Goal: Task Accomplishment & Management: Use online tool/utility

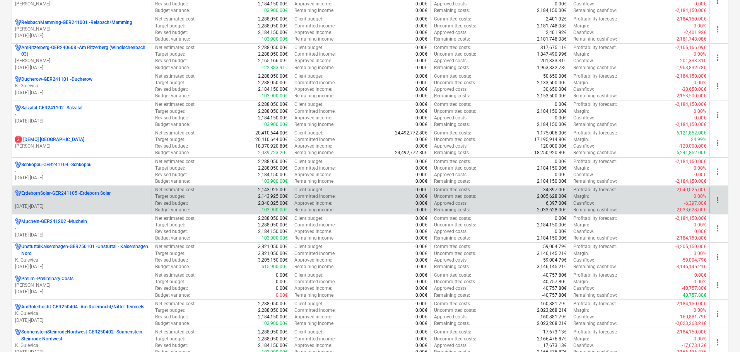
scroll to position [773, 0]
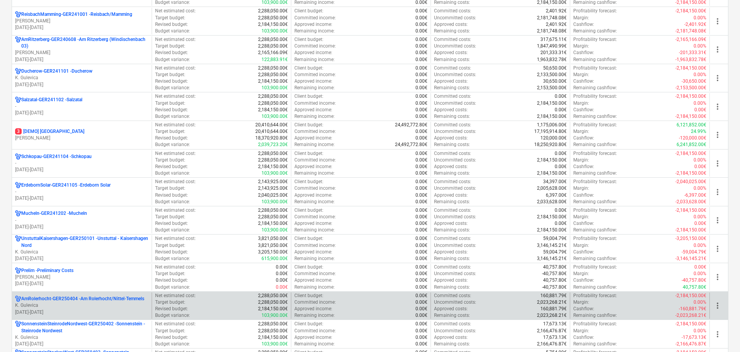
click at [116, 300] on p "AmRolerhocht-GER250404 - Am Rolerhocht/Nittel-Temmels" at bounding box center [82, 299] width 123 height 7
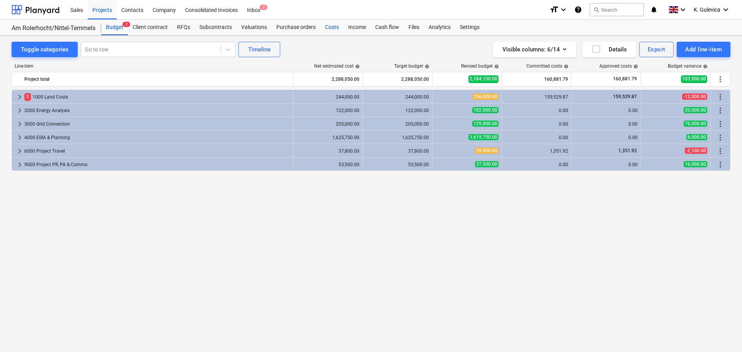
drag, startPoint x: 330, startPoint y: 28, endPoint x: 337, endPoint y: 29, distance: 7.0
click at [330, 28] on div "Costs" at bounding box center [332, 27] width 23 height 15
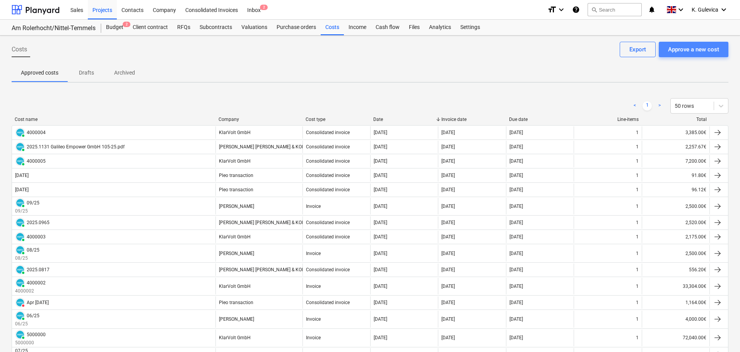
click at [698, 51] on div "Approve a new cost" at bounding box center [693, 49] width 51 height 10
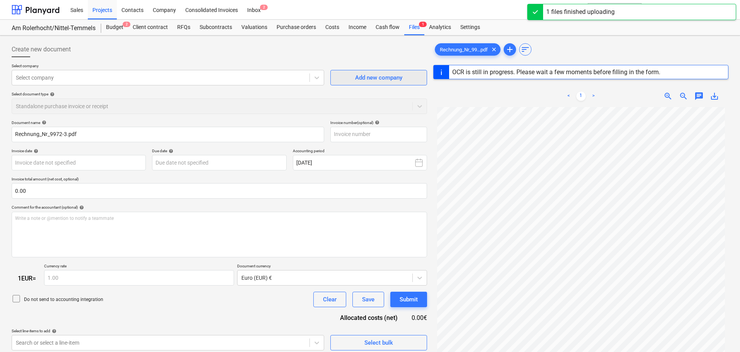
click at [397, 77] on div "Add new company" at bounding box center [378, 78] width 47 height 10
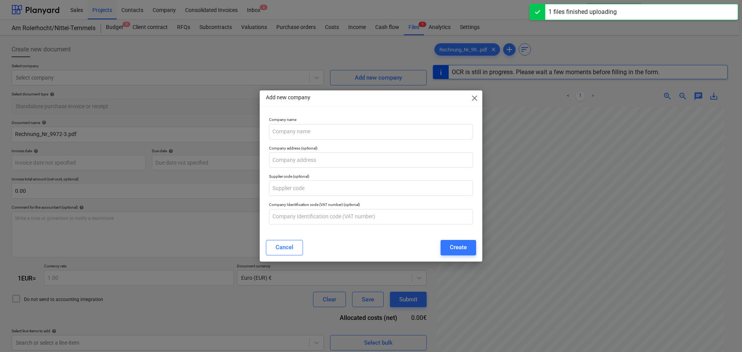
type input "9972"
type input "[DATE]"
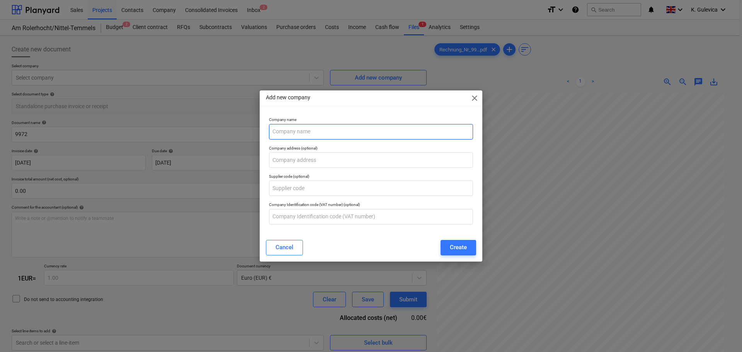
click at [307, 133] on input "text" at bounding box center [371, 131] width 204 height 15
paste input "Weingut [PERSON_NAME]"
type input "Weingut [PERSON_NAME]"
drag, startPoint x: 456, startPoint y: 246, endPoint x: 452, endPoint y: 243, distance: 5.6
click at [457, 246] on div "Create" at bounding box center [458, 247] width 17 height 10
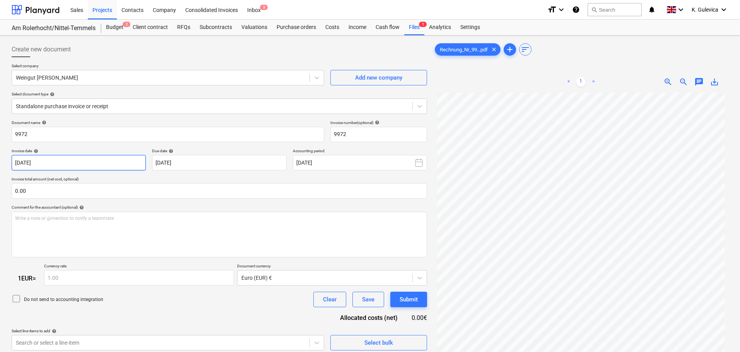
click at [119, 164] on body "Sales Projects Contacts Company Consolidated Invoices Inbox 3 format_size keybo…" at bounding box center [370, 176] width 740 height 352
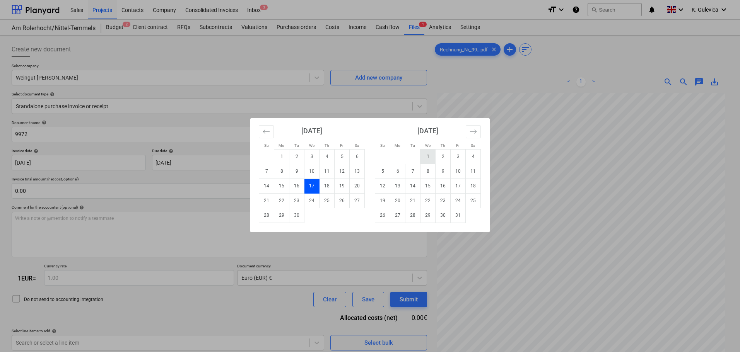
click at [423, 159] on td "1" at bounding box center [427, 156] width 15 height 15
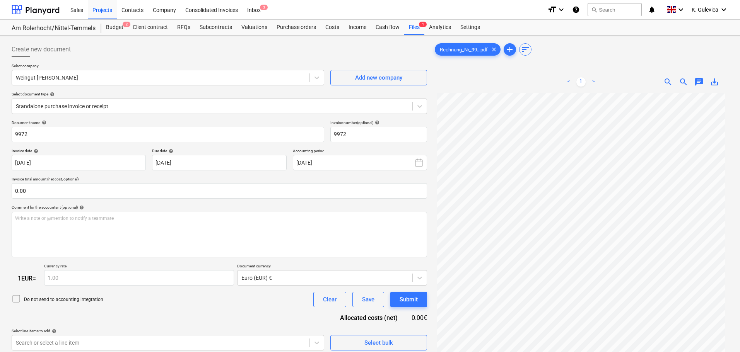
type input "[DATE]"
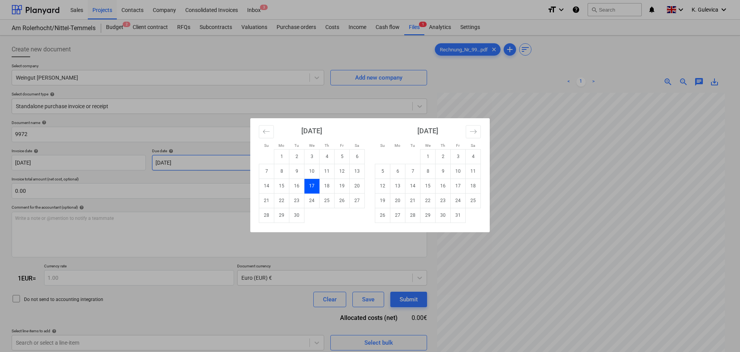
click at [206, 162] on body "Sales Projects Contacts Company Consolidated Invoices Inbox 3 format_size keybo…" at bounding box center [370, 176] width 740 height 352
click at [429, 186] on td "15" at bounding box center [427, 186] width 15 height 15
type input "[DATE]"
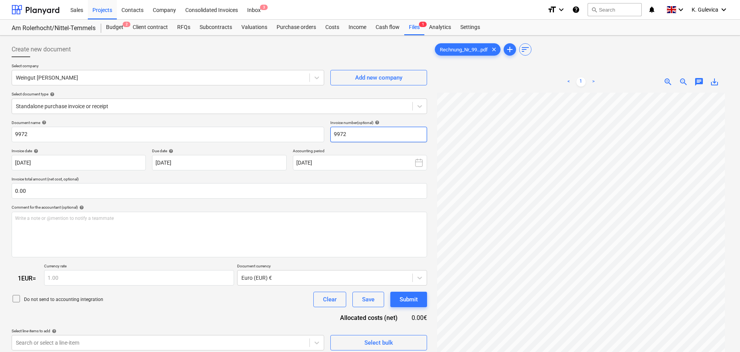
click at [360, 131] on input "9972" at bounding box center [378, 134] width 97 height 15
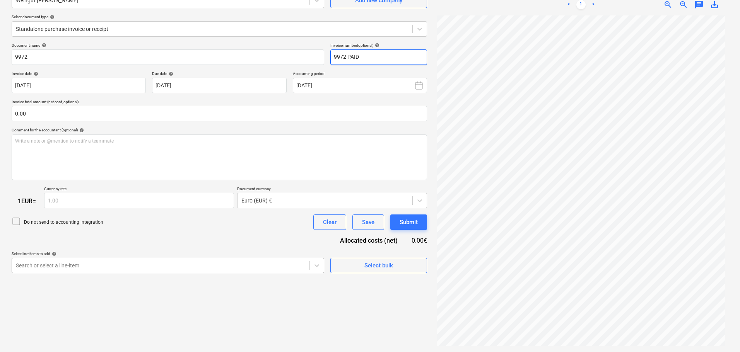
type input "9972 PAID"
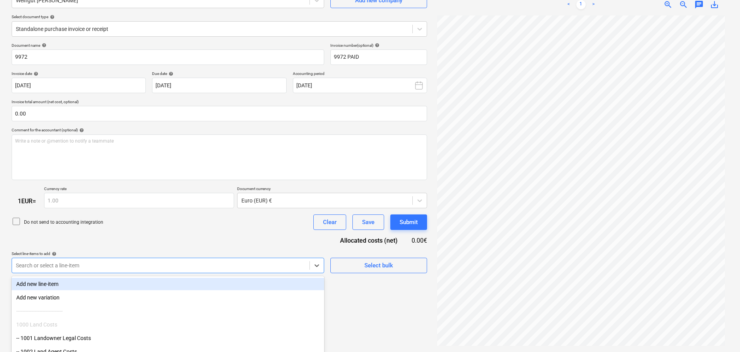
scroll to position [119, 0]
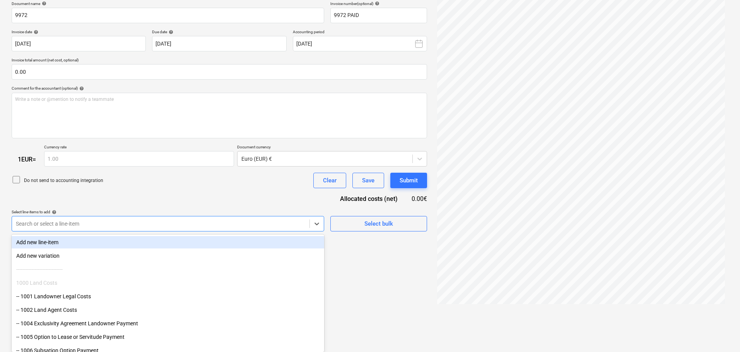
click at [103, 233] on body "Sales Projects Contacts Company Consolidated Invoices Inbox 3 format_size keybo…" at bounding box center [370, 57] width 740 height 352
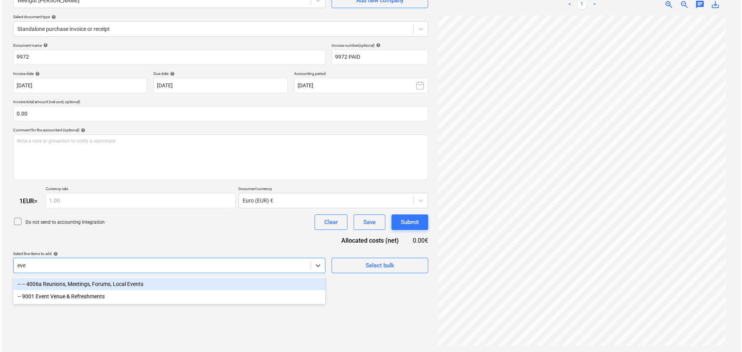
scroll to position [77, 0]
type input "event"
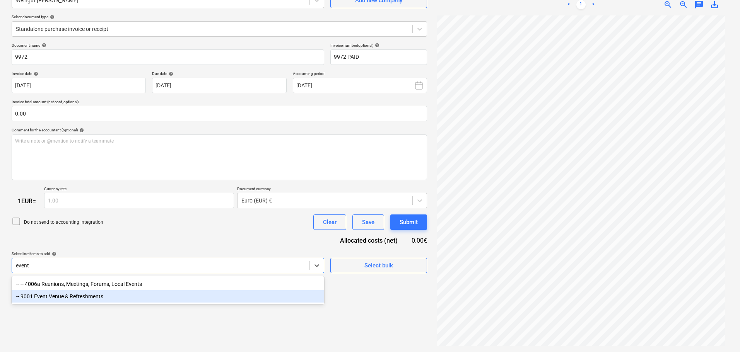
click at [89, 299] on div "-- 9001 Event Venue & Refreshments" at bounding box center [168, 296] width 312 height 12
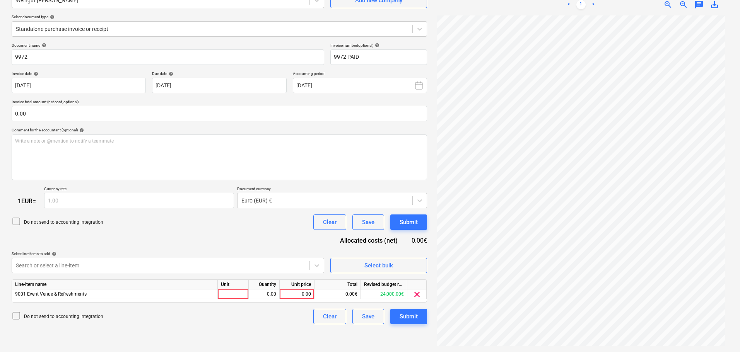
click at [138, 242] on div "Document name help 9972 Invoice number (optional) help 9972 PAID Invoice date h…" at bounding box center [219, 184] width 415 height 282
click at [297, 291] on div "0.00" at bounding box center [297, 295] width 28 height 10
type input "384.03"
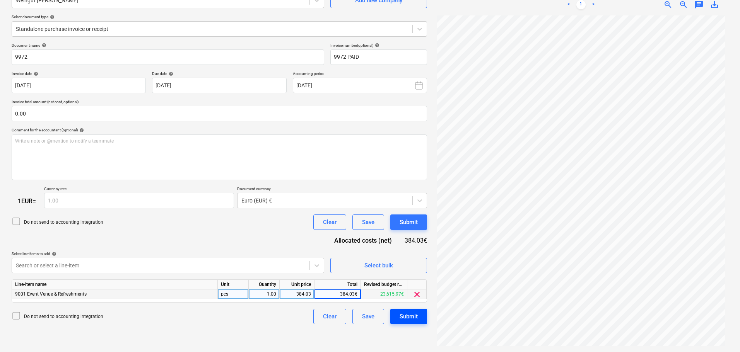
click at [409, 319] on div "Submit" at bounding box center [408, 317] width 18 height 10
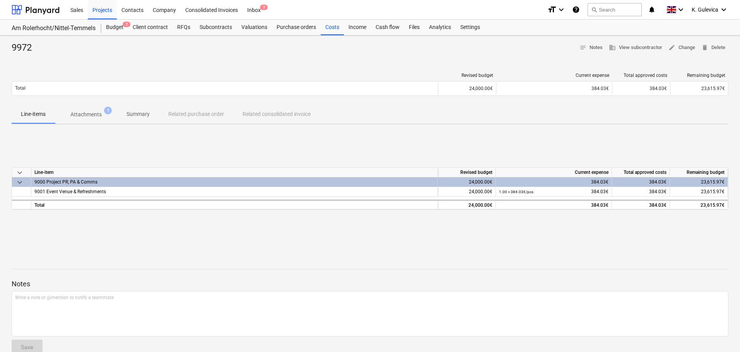
click at [728, 7] on div "Sales Projects Contacts Company Consolidated Invoices Inbox 2 format_size keybo…" at bounding box center [370, 10] width 740 height 20
click at [714, 7] on span "K. Gulevica" at bounding box center [704, 10] width 27 height 6
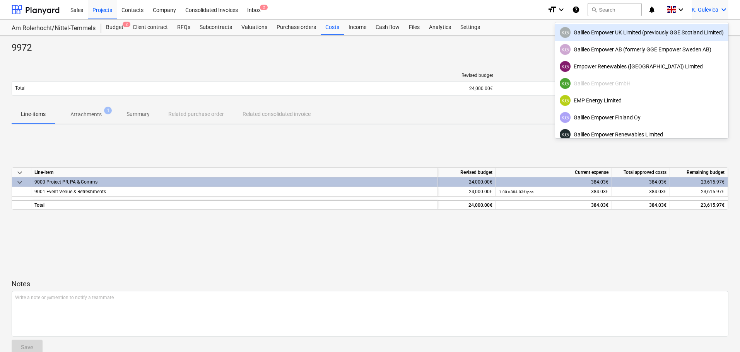
click at [650, 30] on div "KG Galileo Empower UK Limited (previously GGE Scotland Limited)" at bounding box center [642, 32] width 164 height 11
